Goal: Use online tool/utility: Use online tool/utility

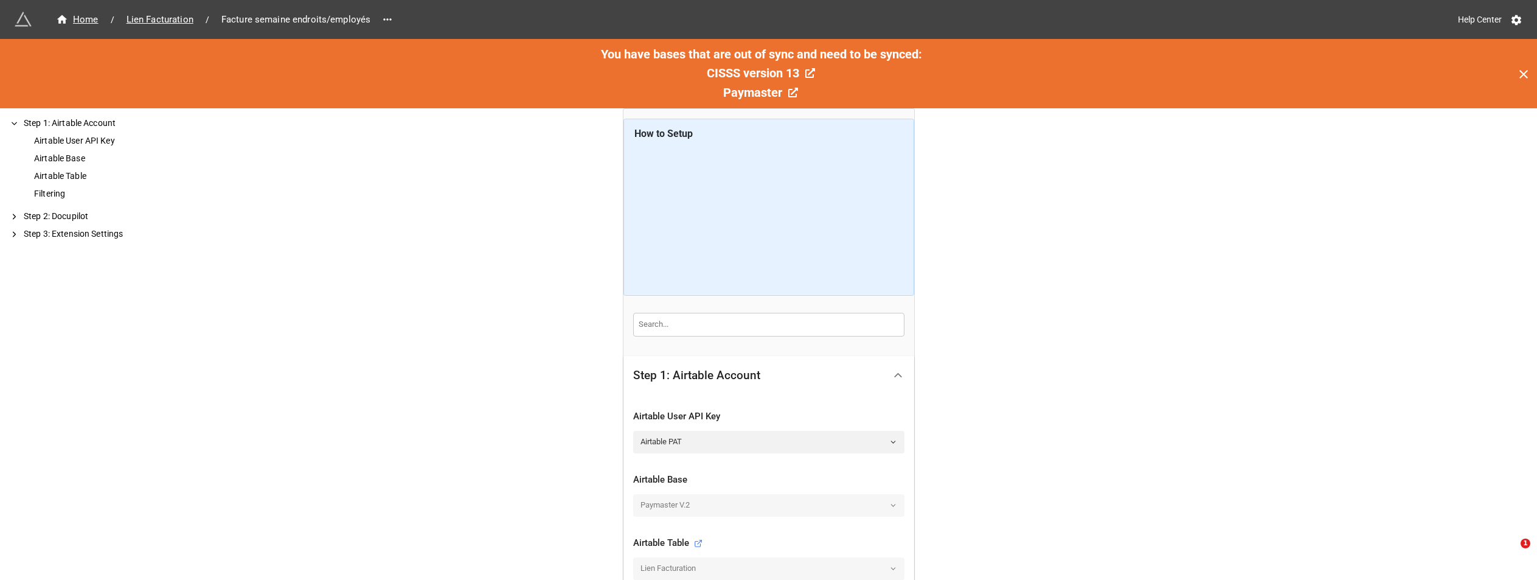
scroll to position [278, 0]
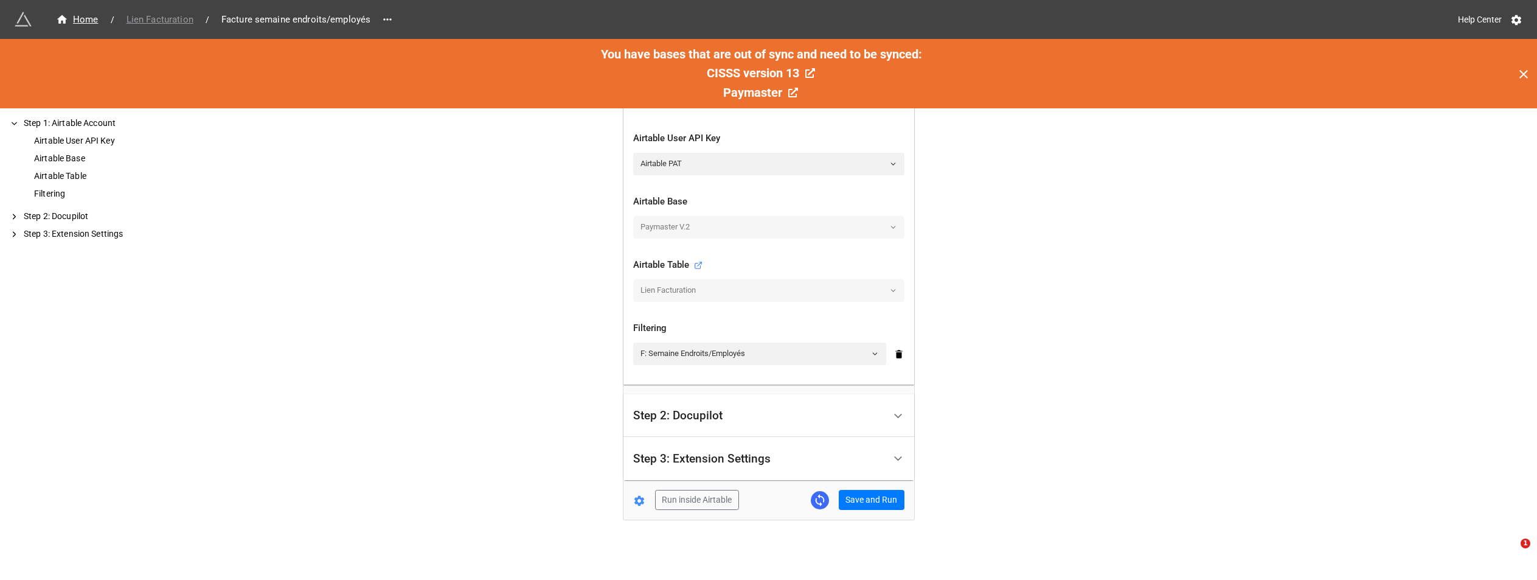
click at [175, 19] on span "Lien Facturation" at bounding box center [159, 20] width 81 height 14
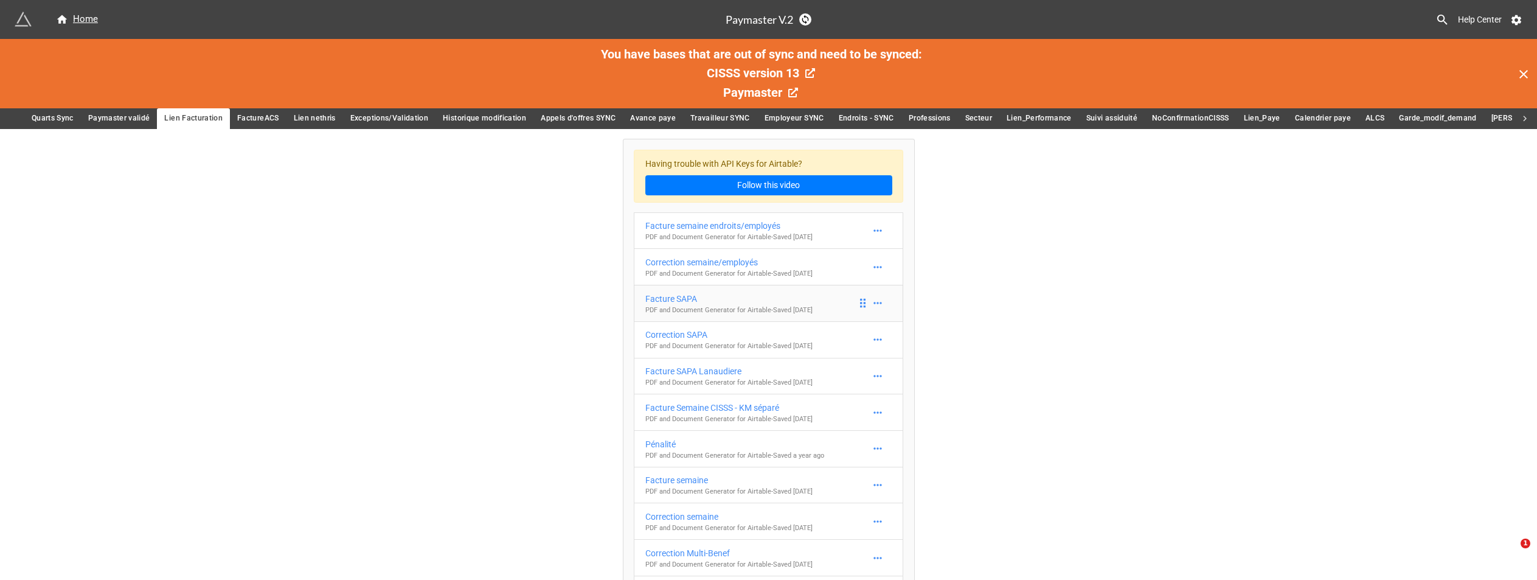
click at [740, 300] on div "Facture SAPA" at bounding box center [728, 298] width 167 height 13
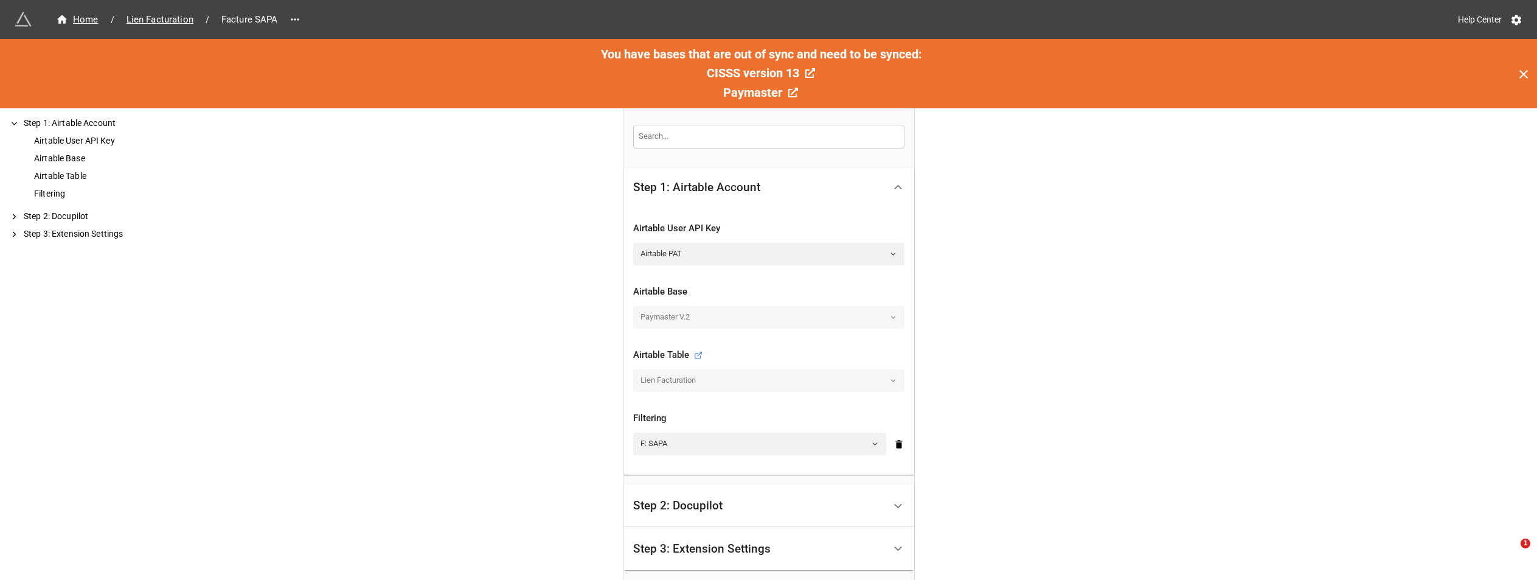
scroll to position [243, 0]
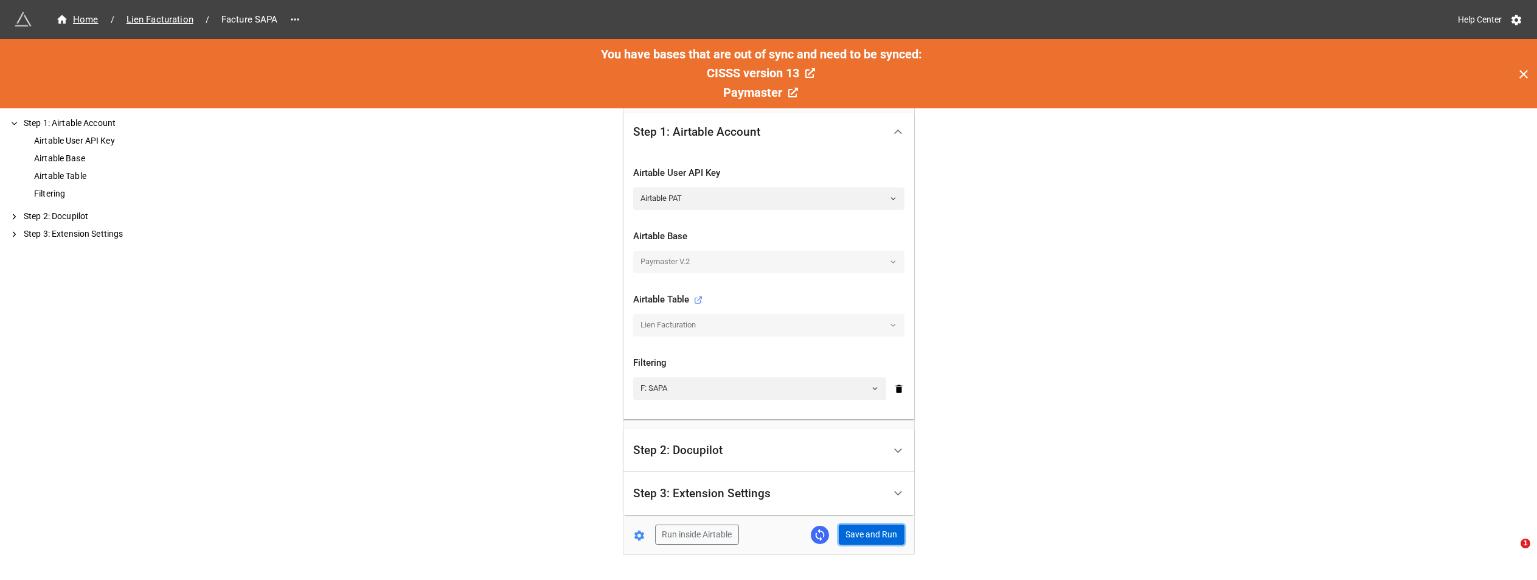
click at [873, 538] on button "Save and Run" at bounding box center [872, 534] width 66 height 21
click at [162, 20] on span "Lien Facturation" at bounding box center [159, 20] width 81 height 14
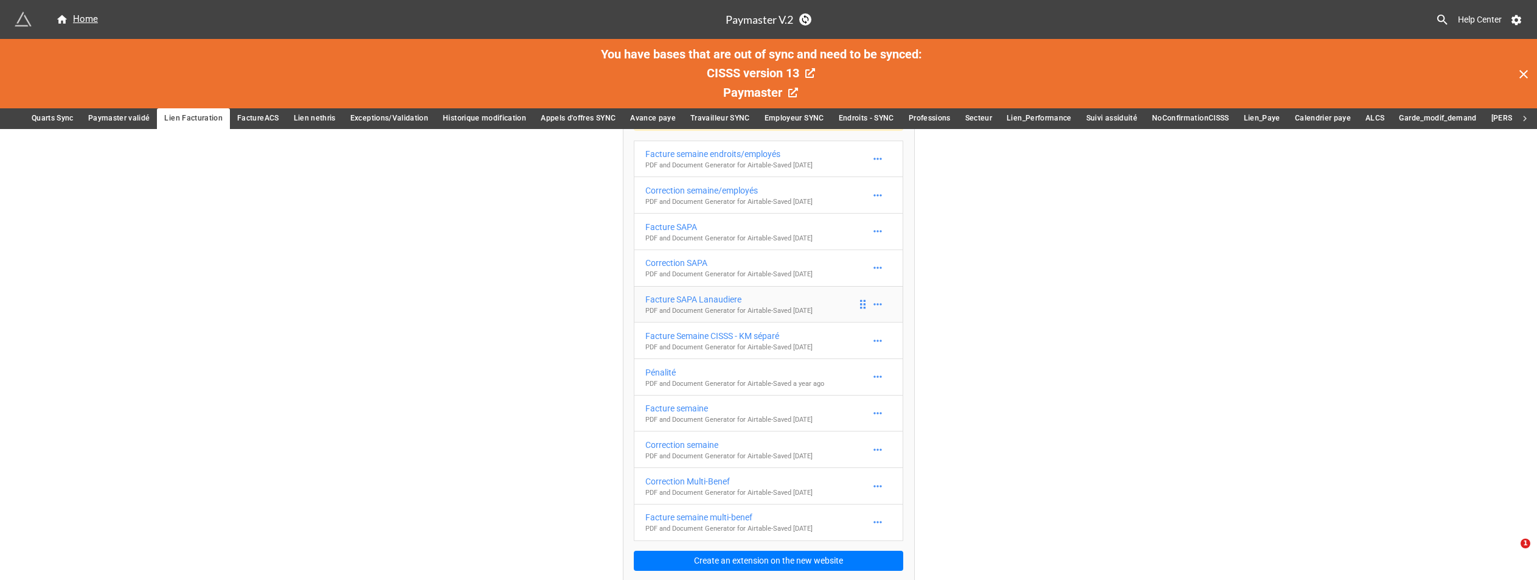
scroll to position [74, 0]
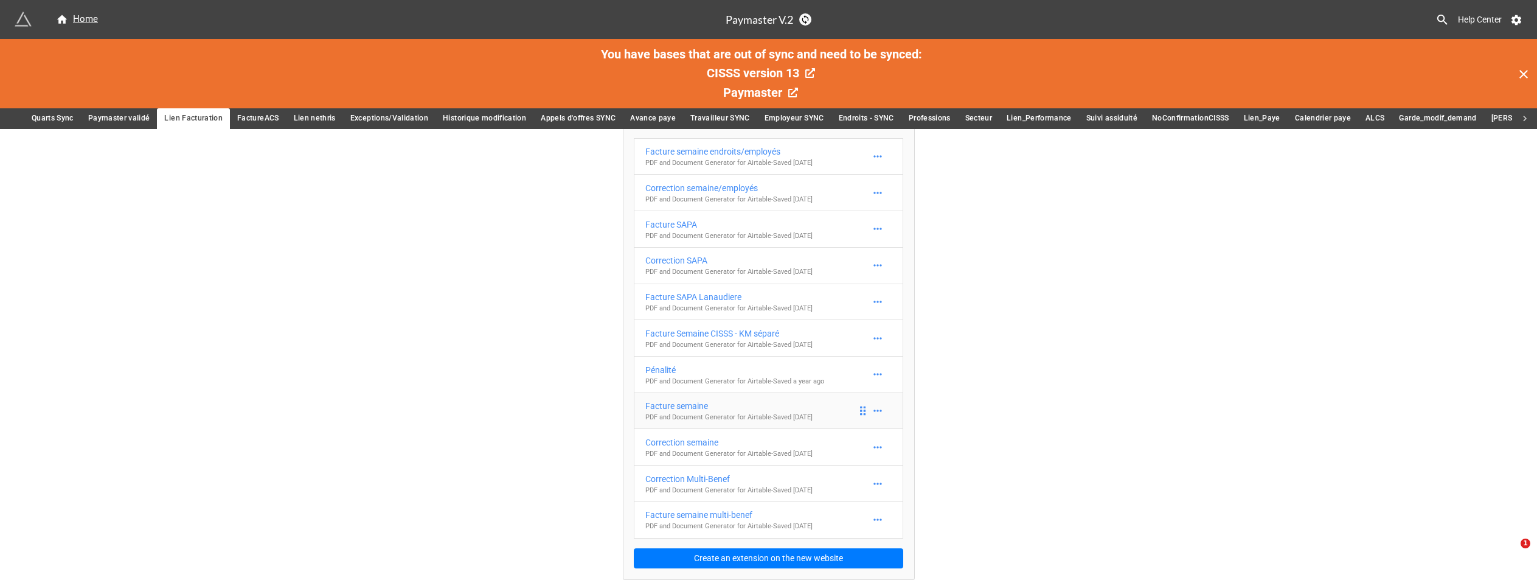
click at [794, 415] on p "PDF and Document Generator for Airtable - Saved [DATE]" at bounding box center [728, 417] width 167 height 10
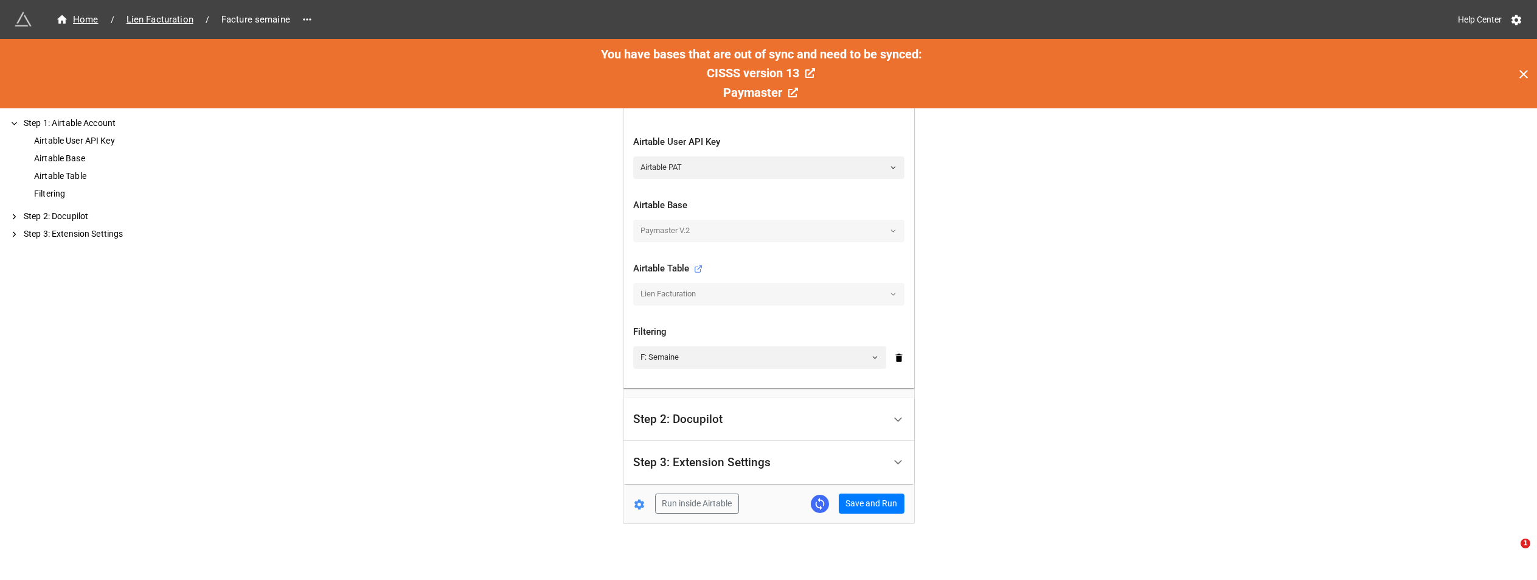
scroll to position [278, 0]
click at [875, 503] on button "Save and Run" at bounding box center [872, 500] width 66 height 21
